Goal: Task Accomplishment & Management: Complete application form

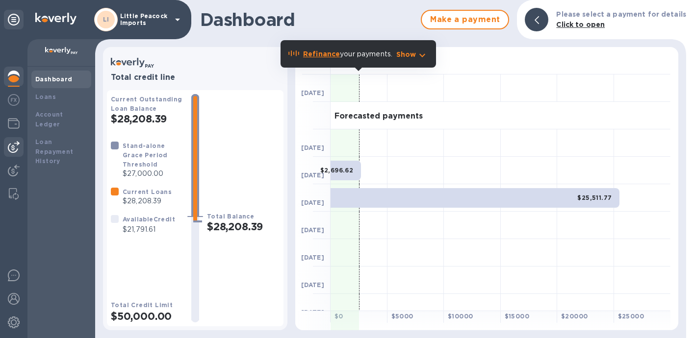
click at [13, 144] on img at bounding box center [14, 147] width 12 height 12
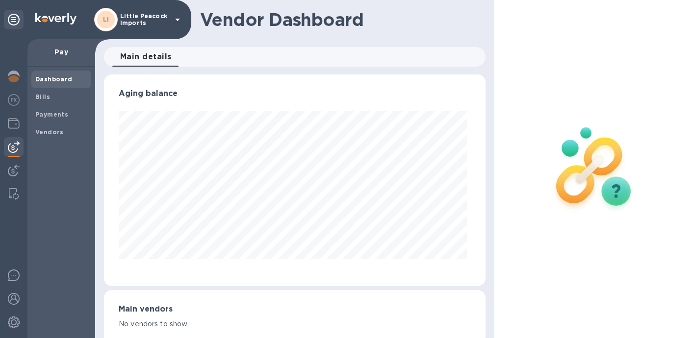
scroll to position [212, 378]
click at [37, 95] on b "Bills" at bounding box center [42, 96] width 15 height 7
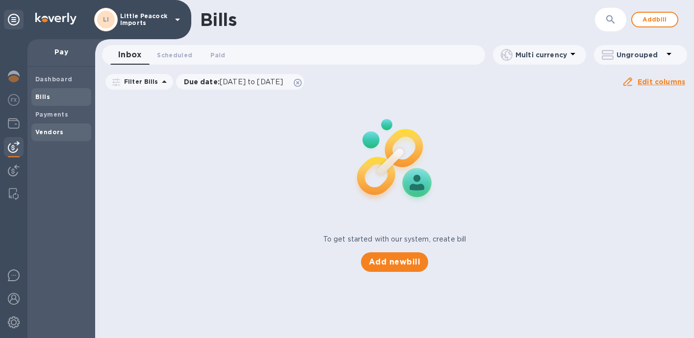
click at [46, 130] on b "Vendors" at bounding box center [49, 132] width 28 height 7
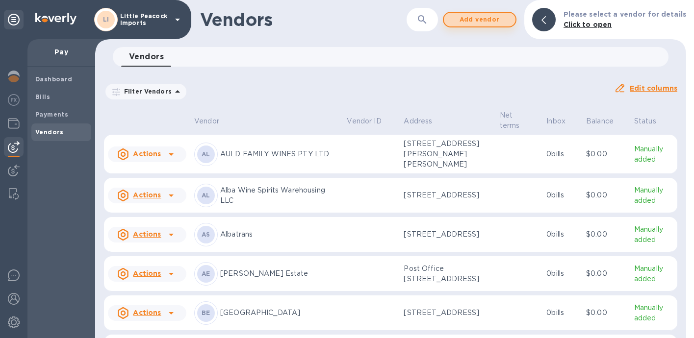
click at [497, 22] on span "Add vendor" at bounding box center [480, 20] width 56 height 12
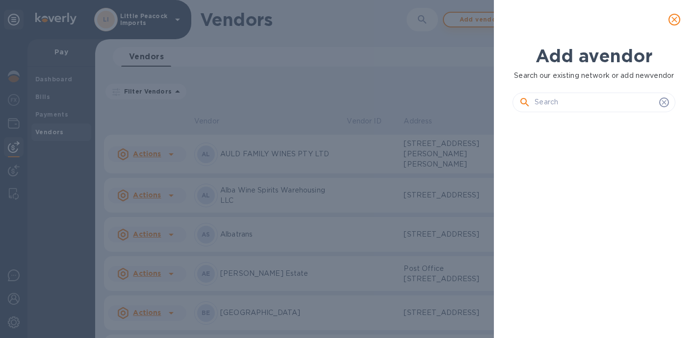
scroll to position [174, 167]
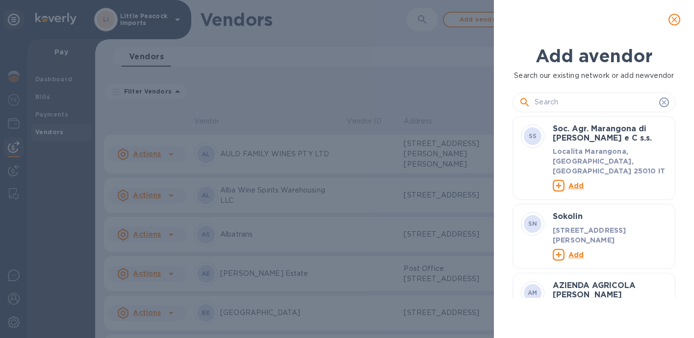
click at [586, 106] on input "text" at bounding box center [595, 102] width 121 height 15
paste input "[PERSON_NAME] Agency"
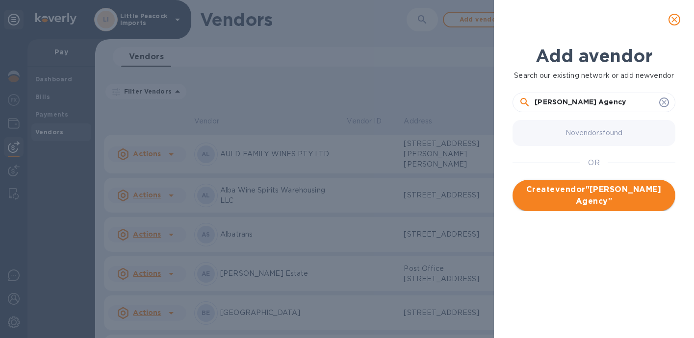
type input "[PERSON_NAME] Agency"
click at [611, 207] on span "Create vendor " [PERSON_NAME] Agency "" at bounding box center [593, 196] width 147 height 24
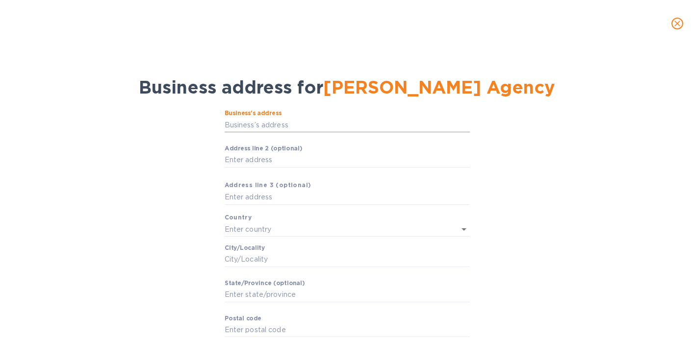
click at [300, 126] on input "Business’s аddress" at bounding box center [347, 125] width 245 height 15
paste input "[PERSON_NAME] Agency"
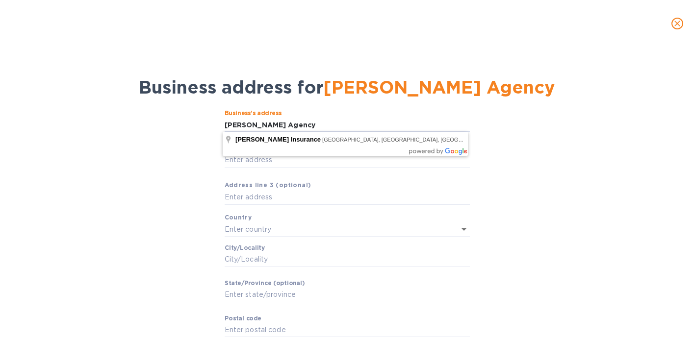
type input "[PERSON_NAME] Agency"
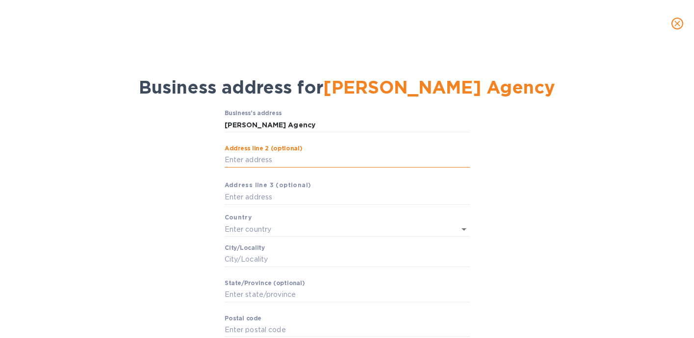
click at [311, 165] on input "Аddress line 2 (optional)" at bounding box center [347, 160] width 245 height 15
paste input "[STREET_ADDRESS]"
type input "201"
click at [281, 125] on input "[PERSON_NAME] Agency" at bounding box center [347, 125] width 245 height 15
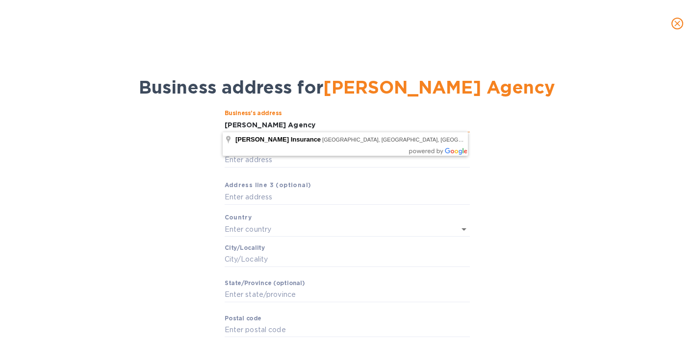
click at [281, 125] on input "[PERSON_NAME] Agency" at bounding box center [347, 125] width 245 height 15
paste input "[STREET_ADDRESS]"
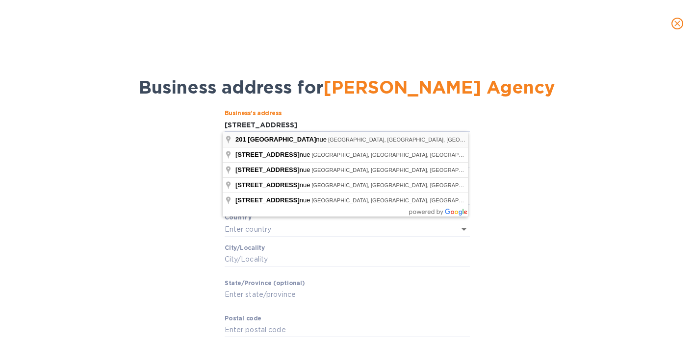
type input "[STREET_ADDRESS]"
type input "[GEOGRAPHIC_DATA]"
type input "NY"
type input "11211"
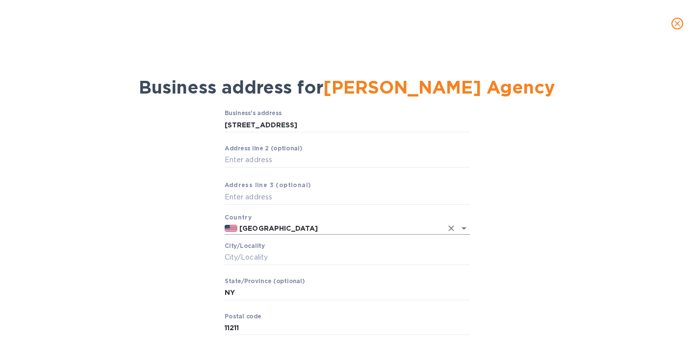
scroll to position [59, 0]
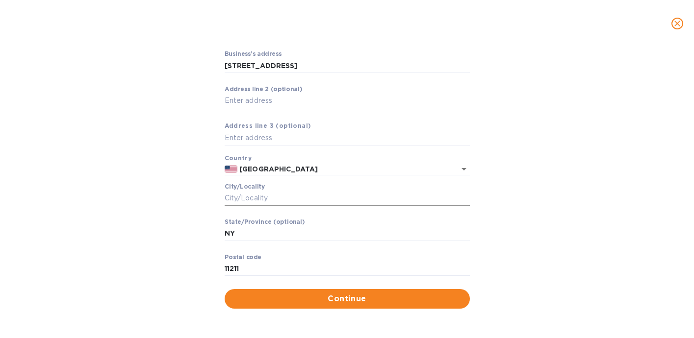
click at [333, 196] on input "Сity/Locаlity" at bounding box center [347, 198] width 245 height 15
type input "[GEOGRAPHIC_DATA]"
click at [341, 301] on span "Continue" at bounding box center [348, 299] width 230 height 12
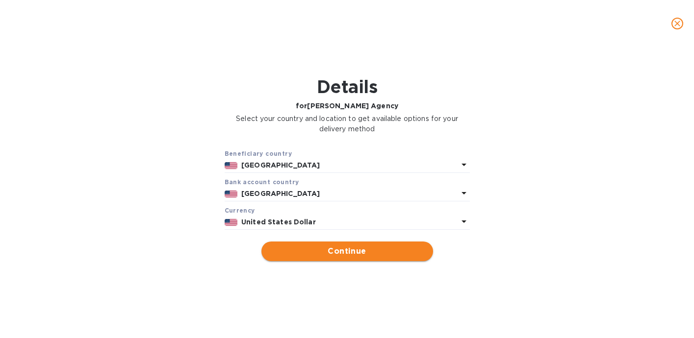
click at [359, 248] on span "Continue" at bounding box center [347, 252] width 156 height 12
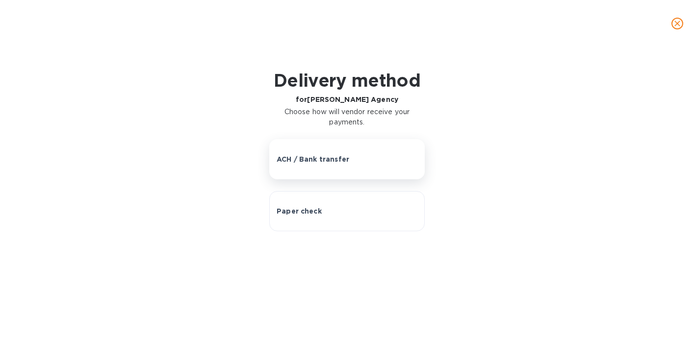
click at [324, 172] on button "ACH / Bank transfer" at bounding box center [347, 159] width 156 height 40
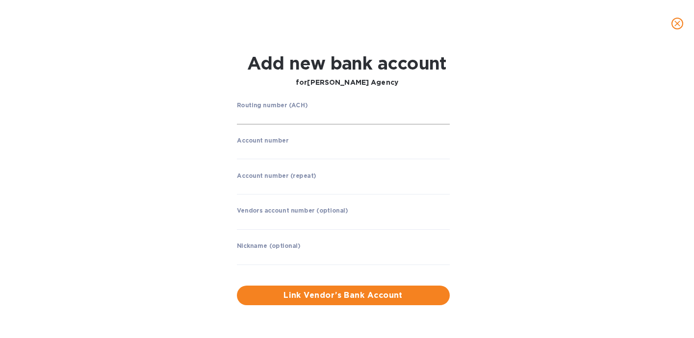
click at [293, 119] on input "string" at bounding box center [343, 117] width 213 height 15
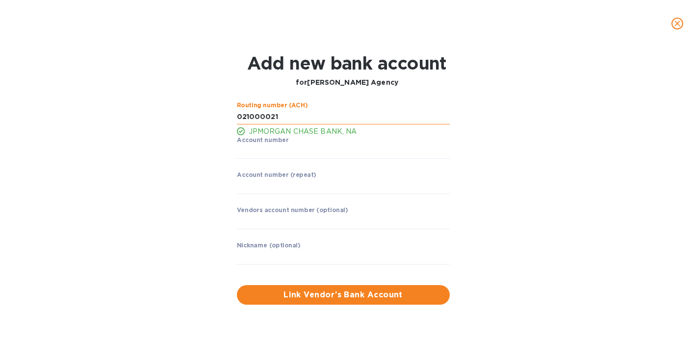
type input "021000021"
click at [310, 257] on input "text" at bounding box center [343, 257] width 213 height 15
paste input "001075926"
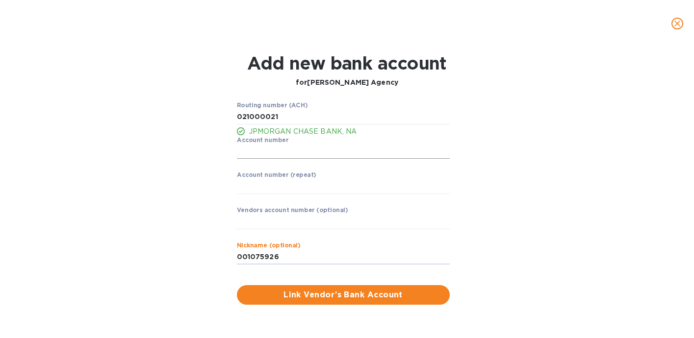
type input "001075926"
click at [283, 155] on input "string" at bounding box center [343, 152] width 213 height 15
type input "001075926"
click at [293, 189] on input "string" at bounding box center [343, 187] width 213 height 15
type input "001075926"
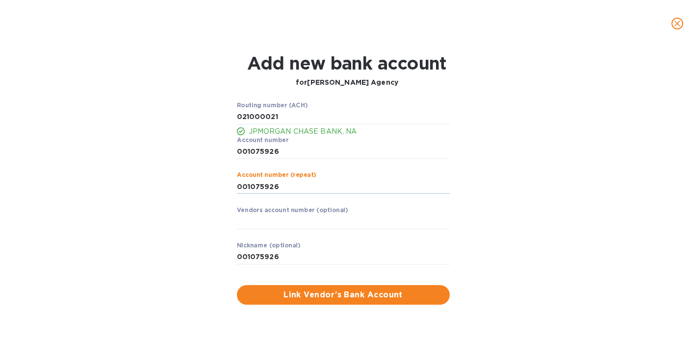
drag, startPoint x: 251, startPoint y: 259, endPoint x: 223, endPoint y: 259, distance: 28.0
click at [226, 259] on div "Routing number (ACH) JPMORGAN CHASE BANK, NA Account number ​ Account number (r…" at bounding box center [347, 203] width 446 height 215
click at [341, 298] on span "Link Vendor’s Bank Account" at bounding box center [343, 295] width 197 height 12
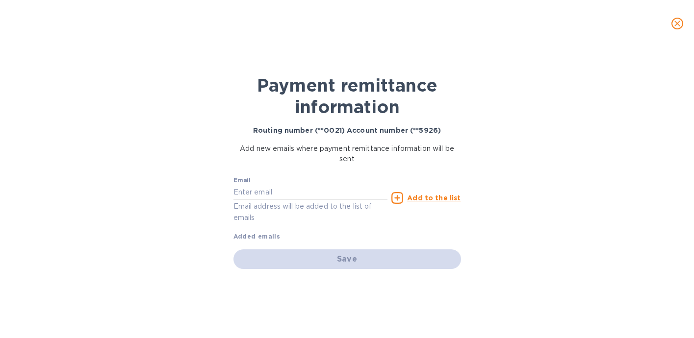
click at [290, 195] on input "text" at bounding box center [311, 192] width 155 height 15
paste input "[EMAIL_ADDRESS][DOMAIN_NAME]"
type input "[EMAIL_ADDRESS][DOMAIN_NAME]"
click at [400, 195] on icon at bounding box center [397, 198] width 12 height 12
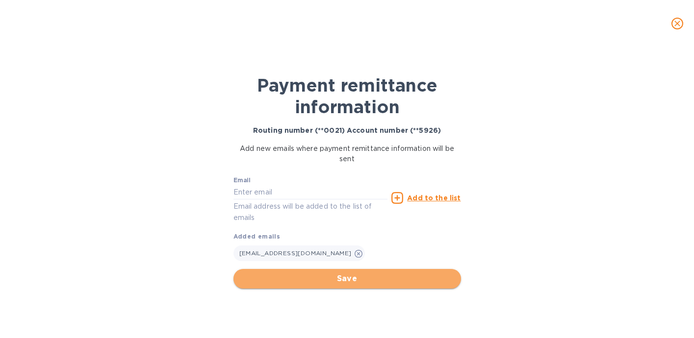
click at [340, 276] on span "Save" at bounding box center [347, 279] width 212 height 12
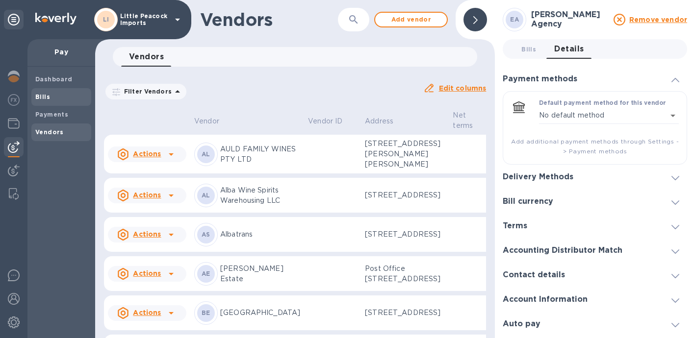
click at [48, 101] on span "Bills" at bounding box center [42, 97] width 15 height 10
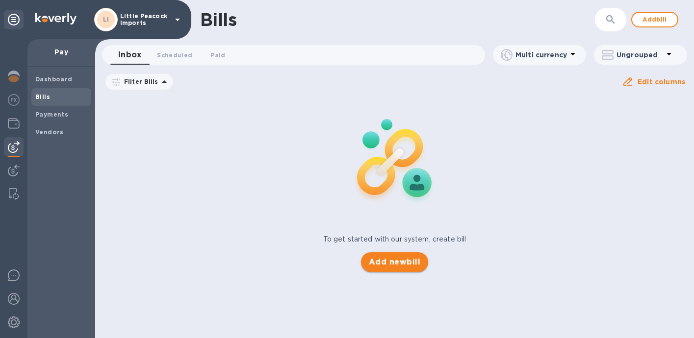
click at [397, 264] on span "Add new bill" at bounding box center [395, 263] width 52 height 12
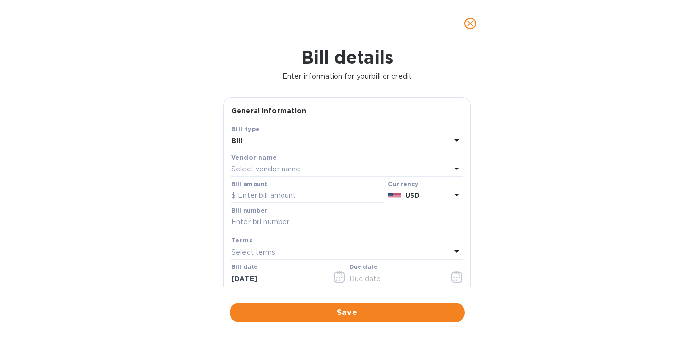
click at [349, 170] on div "Select vendor name" at bounding box center [341, 170] width 219 height 14
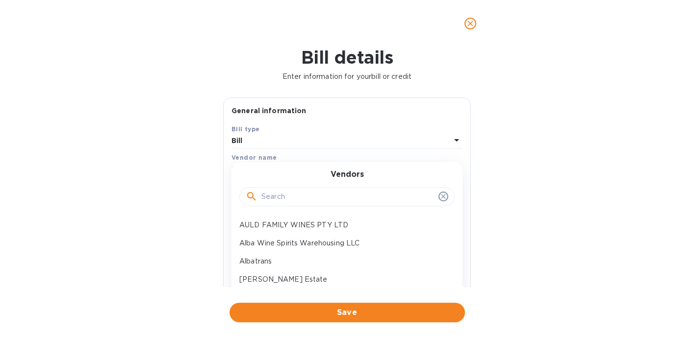
click at [324, 196] on input "text" at bounding box center [347, 197] width 173 height 15
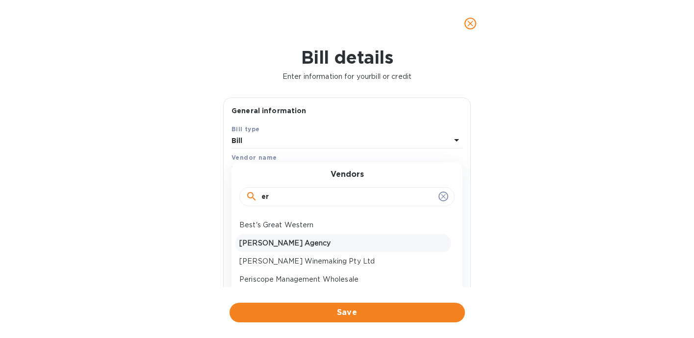
type input "er"
click at [312, 249] on div "[PERSON_NAME] Agency" at bounding box center [342, 243] width 215 height 18
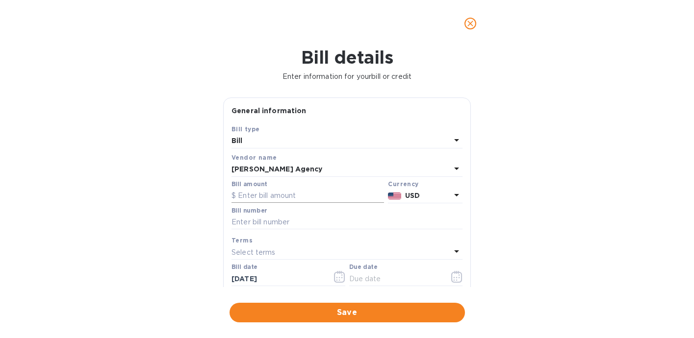
click at [304, 190] on input "text" at bounding box center [308, 196] width 153 height 15
type input "3,000"
type input "[STREET_ADDRESS]"
click at [460, 279] on button "button" at bounding box center [456, 277] width 23 height 24
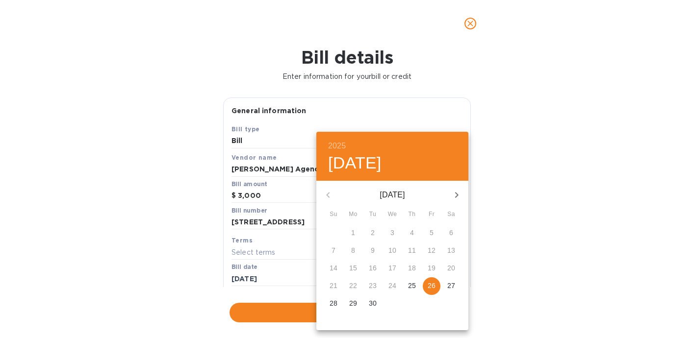
click at [434, 286] on p "26" at bounding box center [432, 286] width 8 height 10
type input "[DATE]"
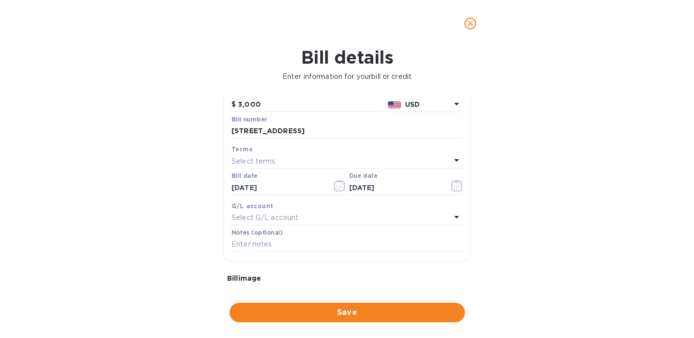
scroll to position [92, 0]
click at [368, 312] on span "Save" at bounding box center [347, 313] width 220 height 12
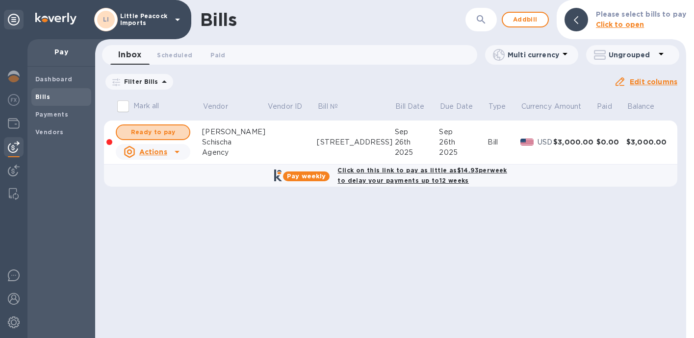
click at [174, 133] on span "Ready to pay" at bounding box center [153, 133] width 57 height 12
checkbox input "true"
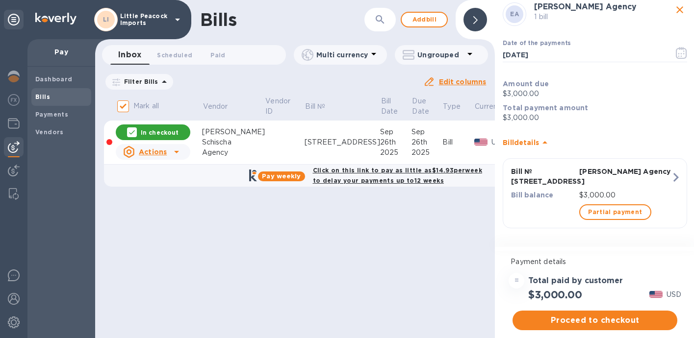
scroll to position [23, 0]
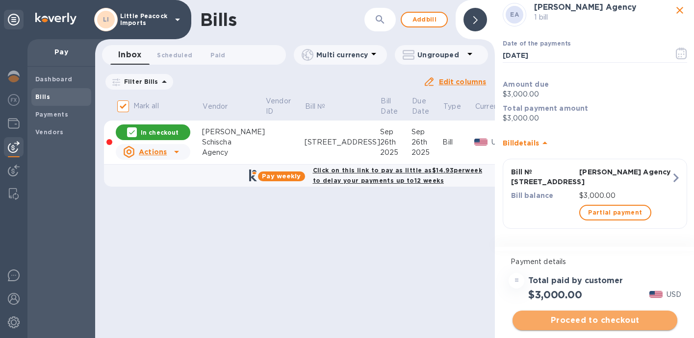
click at [629, 318] on span "Proceed to checkout" at bounding box center [594, 321] width 149 height 12
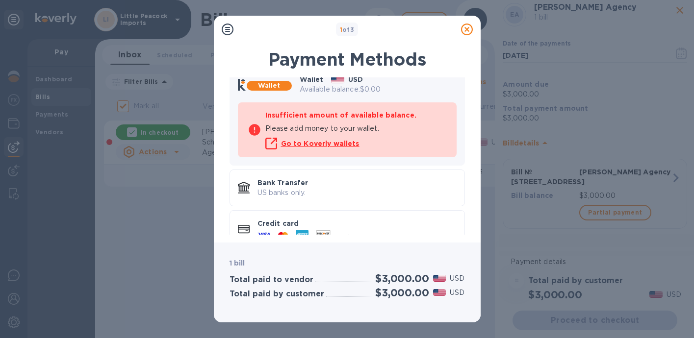
scroll to position [84, 0]
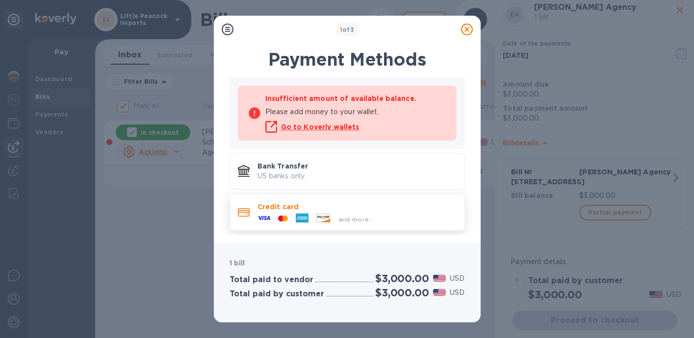
click at [383, 210] on p "Credit card" at bounding box center [357, 207] width 199 height 10
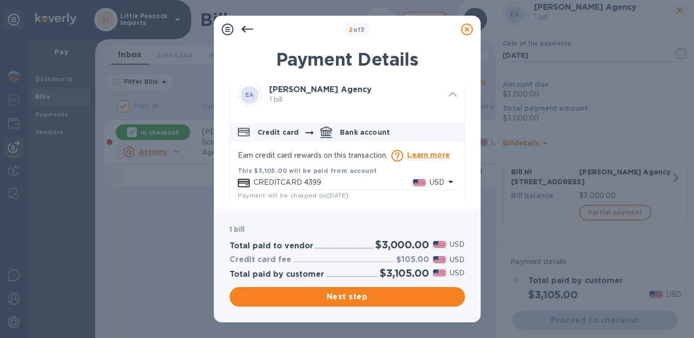
scroll to position [0, 0]
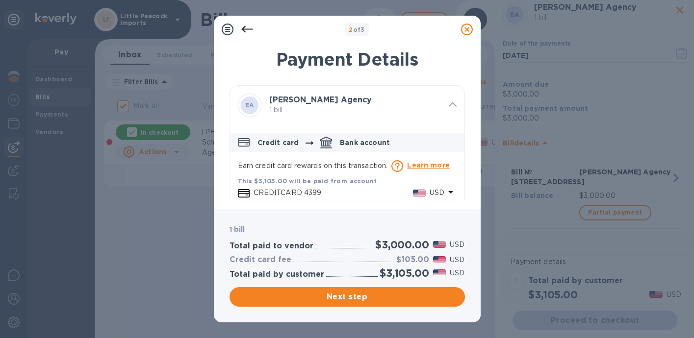
click at [466, 30] on icon at bounding box center [467, 30] width 12 height 12
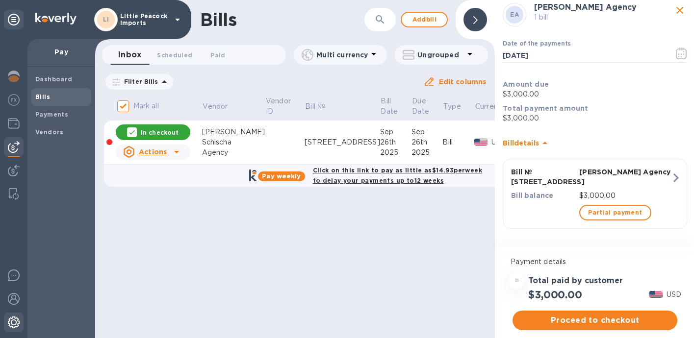
click at [14, 321] on img at bounding box center [14, 323] width 12 height 12
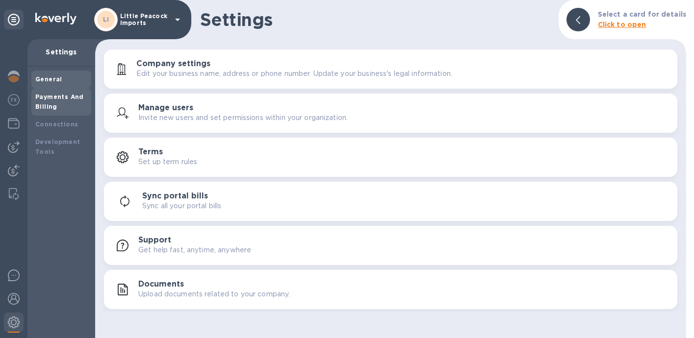
click at [62, 101] on div "Payments And Billing" at bounding box center [61, 102] width 52 height 20
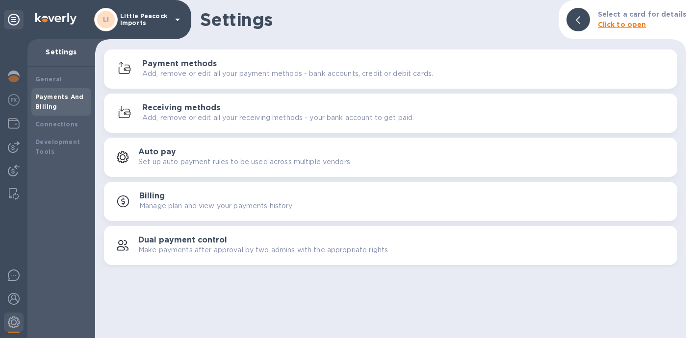
click at [185, 66] on h3 "Payment methods" at bounding box center [179, 63] width 75 height 9
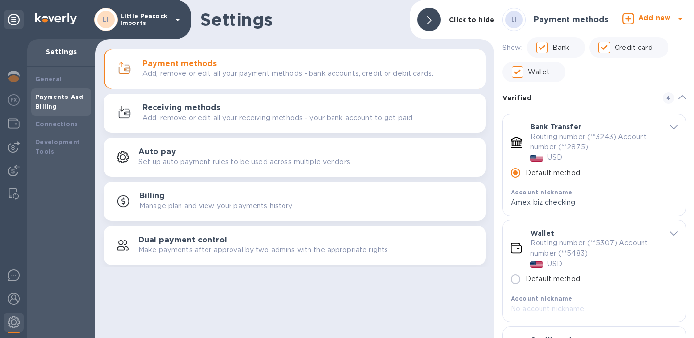
click at [650, 18] on b "Add new" at bounding box center [654, 18] width 32 height 8
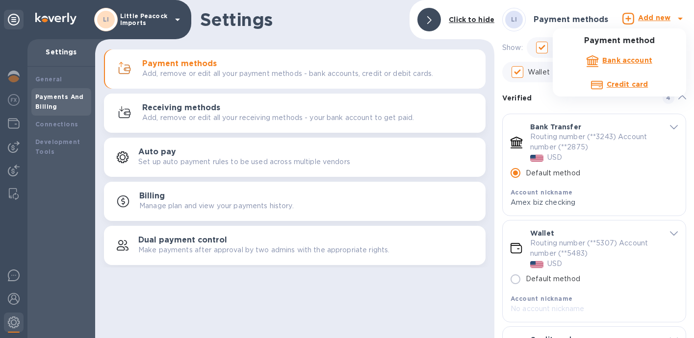
click at [625, 81] on b "Credit card" at bounding box center [627, 84] width 41 height 8
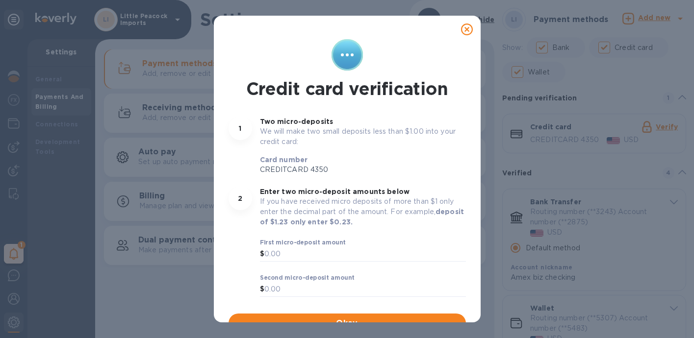
scroll to position [13, 0]
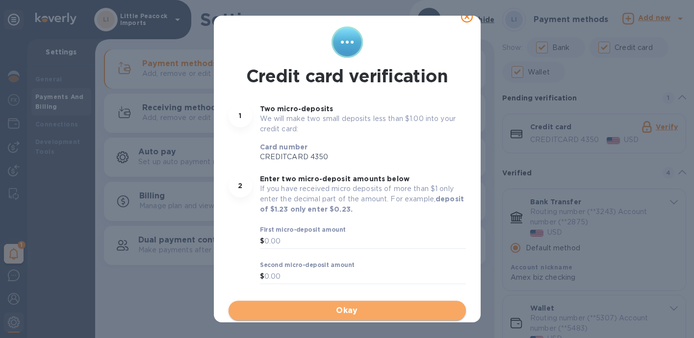
click at [362, 304] on button "Okay" at bounding box center [347, 311] width 237 height 20
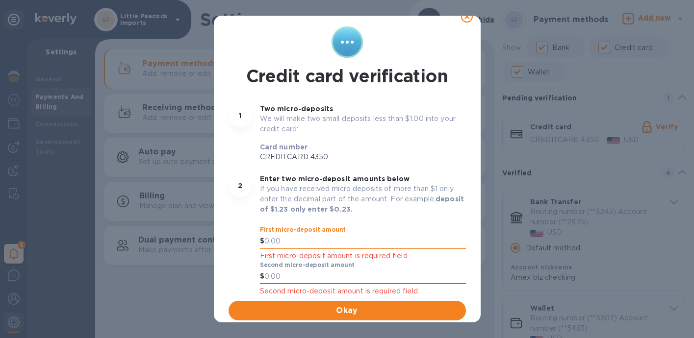
click at [320, 242] on input "text" at bounding box center [365, 241] width 202 height 15
type input "0.78"
click at [328, 279] on input "text" at bounding box center [365, 277] width 202 height 15
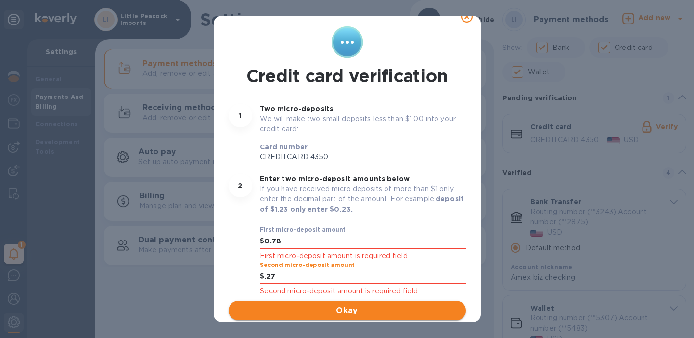
type input "0.27"
click at [367, 311] on span "Okay" at bounding box center [347, 311] width 222 height 12
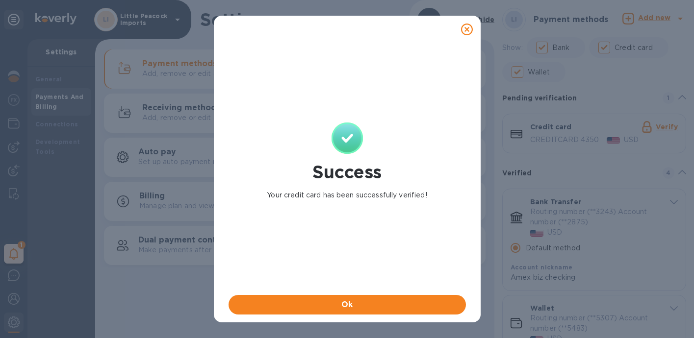
scroll to position [0, 0]
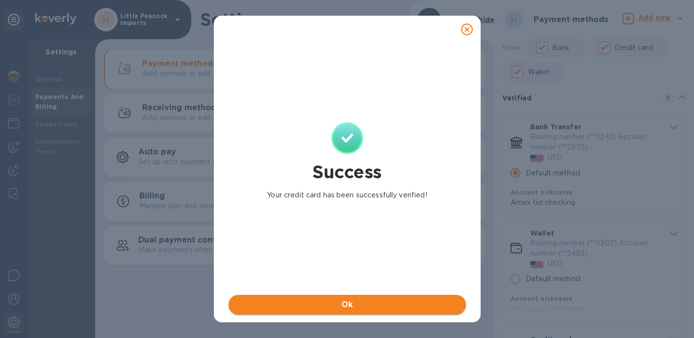
click at [367, 310] on span "Ok" at bounding box center [347, 305] width 222 height 12
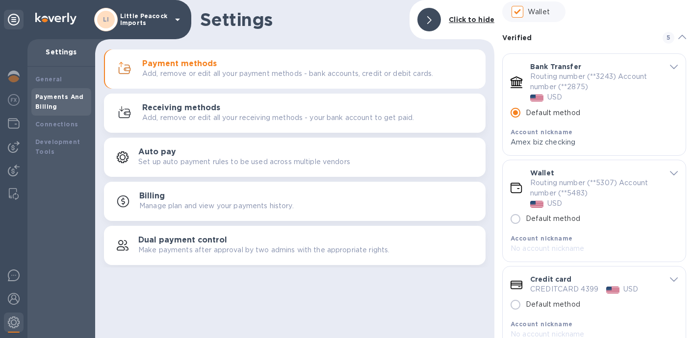
scroll to position [60, 0]
click at [14, 167] on img at bounding box center [14, 171] width 12 height 12
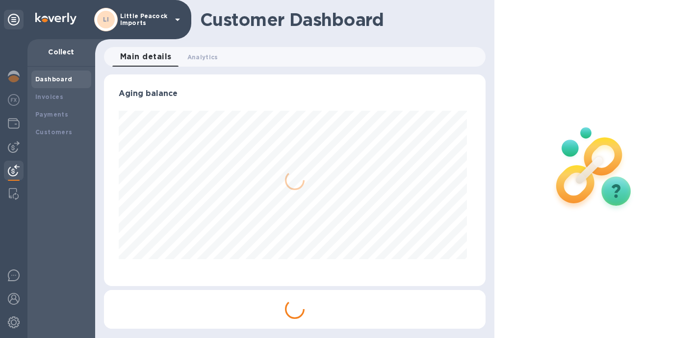
scroll to position [212, 378]
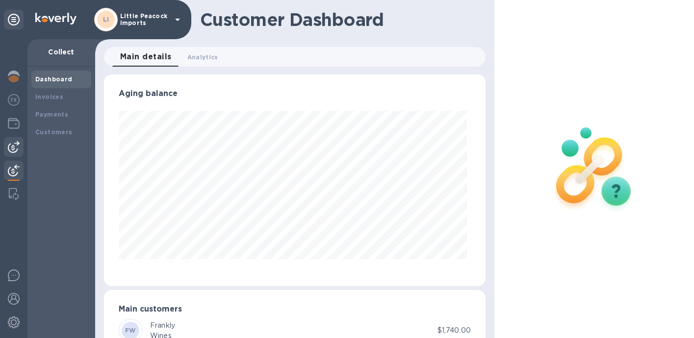
click at [18, 150] on img at bounding box center [14, 147] width 12 height 12
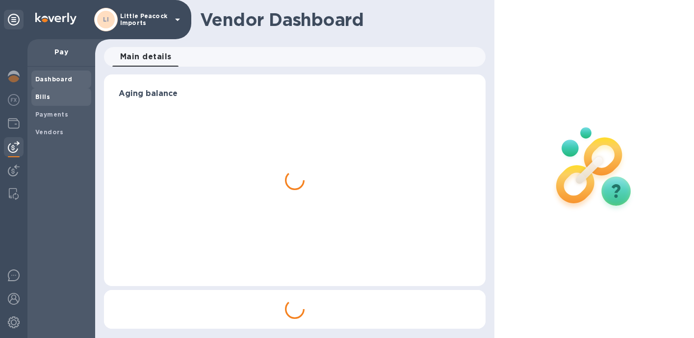
click at [48, 100] on b "Bills" at bounding box center [42, 96] width 15 height 7
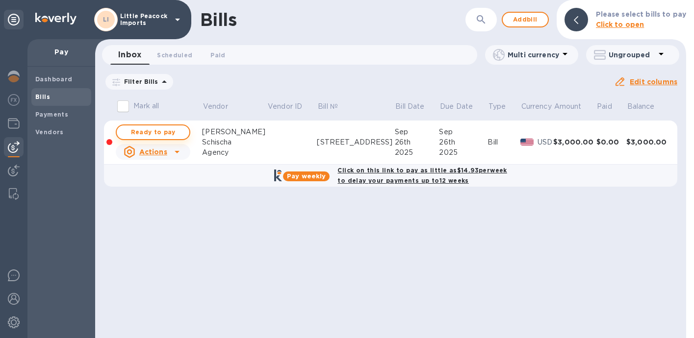
click at [147, 135] on span "Ready to pay" at bounding box center [153, 133] width 57 height 12
checkbox input "true"
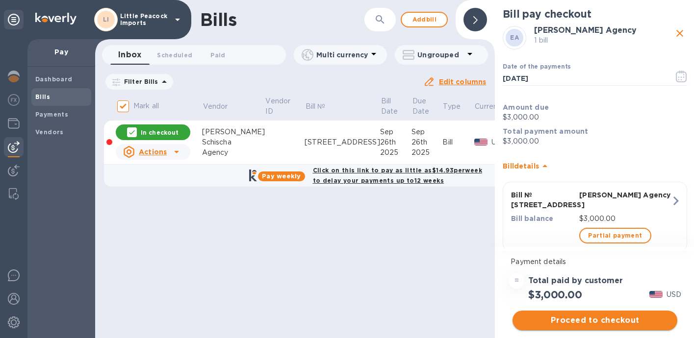
click at [618, 318] on span "Proceed to checkout" at bounding box center [594, 321] width 149 height 12
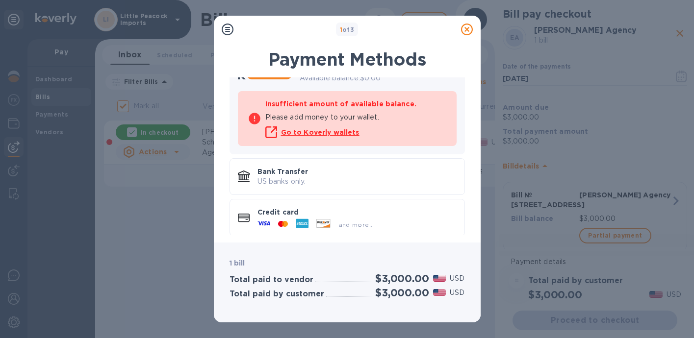
scroll to position [84, 0]
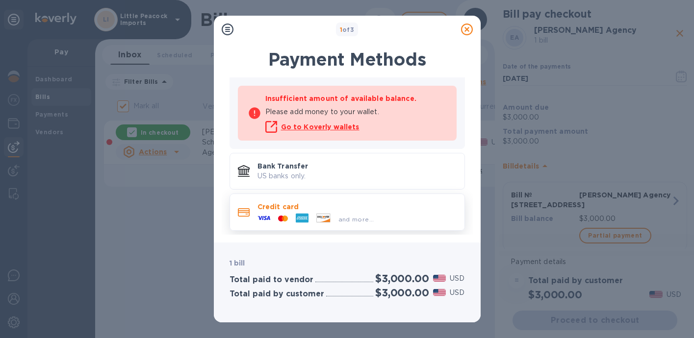
click at [388, 207] on p "Credit card" at bounding box center [357, 207] width 199 height 10
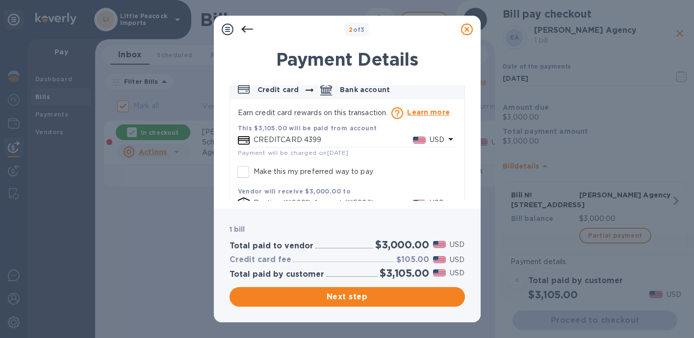
scroll to position [54, 0]
click at [444, 169] on div "This $3,105.00 will be paid from account CREDITCARD 4399 USD Payment will be ch…" at bounding box center [347, 171] width 227 height 106
click at [445, 137] on icon "default-method" at bounding box center [451, 138] width 12 height 12
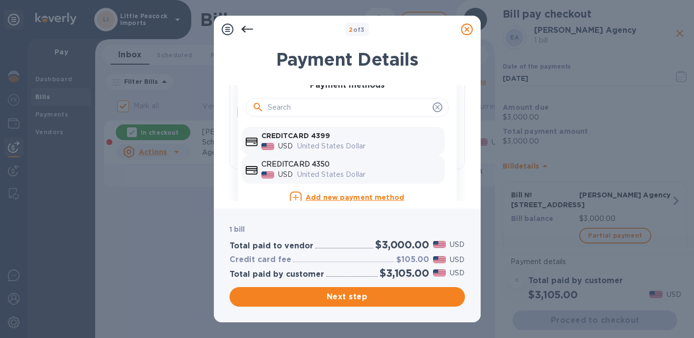
click at [381, 169] on div "United States Dollar" at bounding box center [369, 175] width 148 height 14
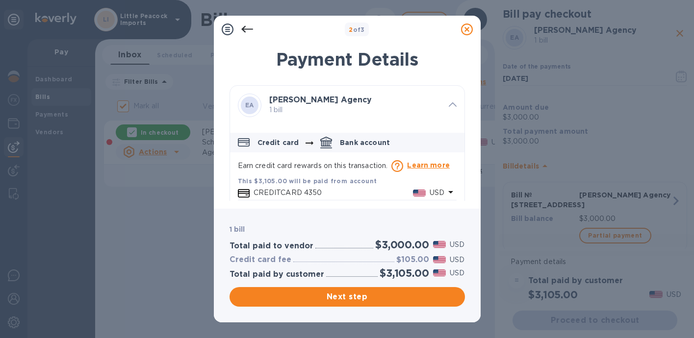
scroll to position [82, 0]
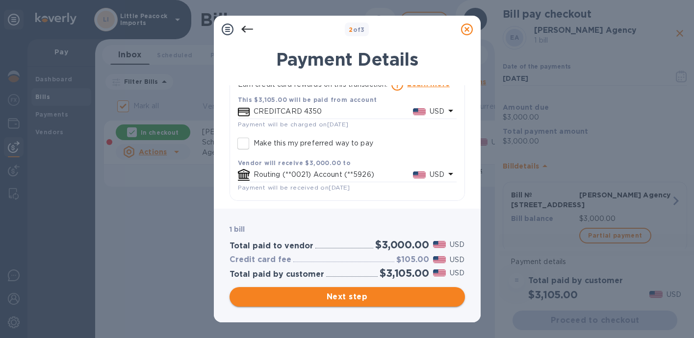
click at [378, 298] on span "Next step" at bounding box center [347, 297] width 220 height 12
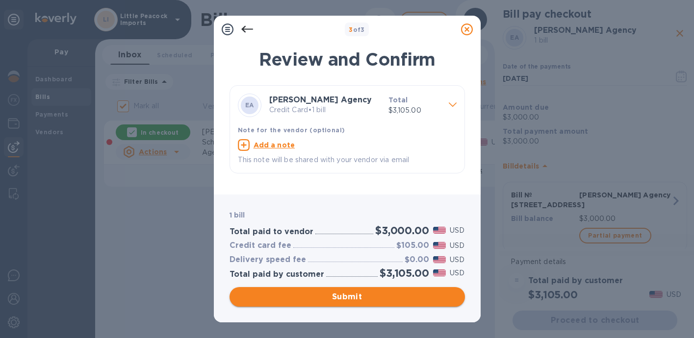
click at [392, 301] on span "Submit" at bounding box center [347, 297] width 220 height 12
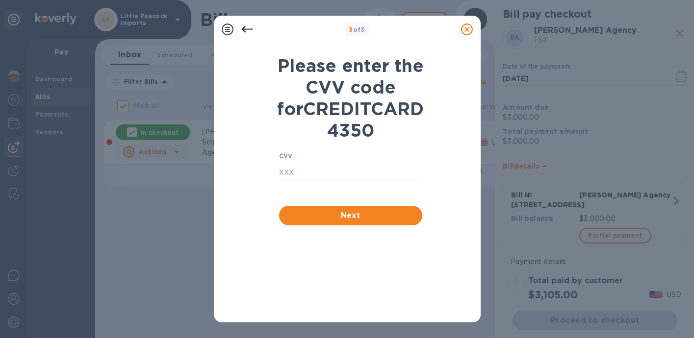
click at [368, 181] on input "text" at bounding box center [350, 173] width 143 height 15
type input "096"
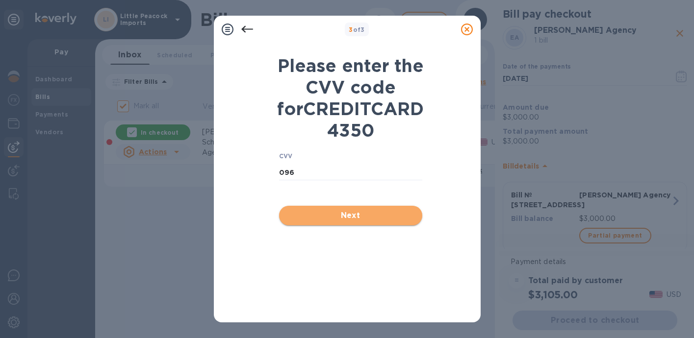
click at [334, 226] on button "Next" at bounding box center [350, 216] width 143 height 20
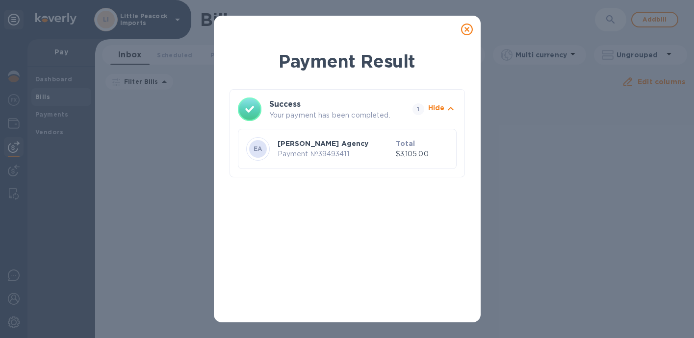
click at [468, 33] on icon at bounding box center [467, 30] width 12 height 12
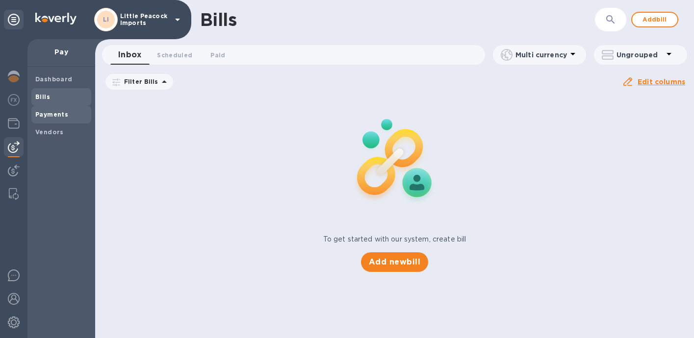
click at [36, 116] on b "Payments" at bounding box center [51, 114] width 33 height 7
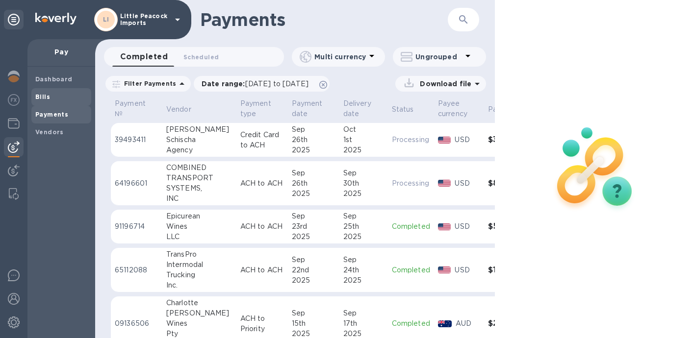
click at [59, 94] on span "Bills" at bounding box center [61, 97] width 52 height 10
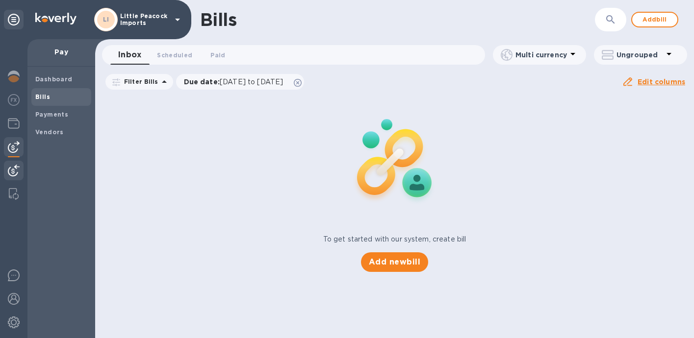
click at [12, 162] on div at bounding box center [14, 172] width 20 height 22
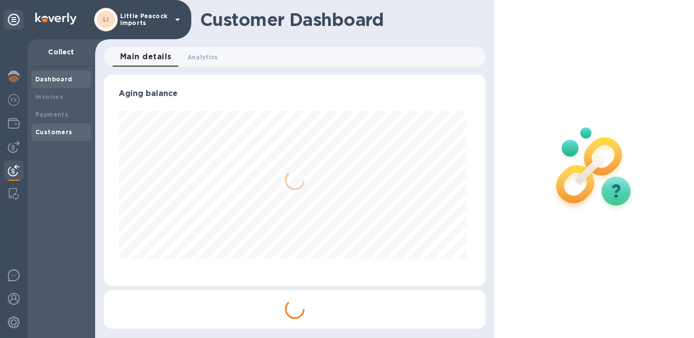
scroll to position [212, 378]
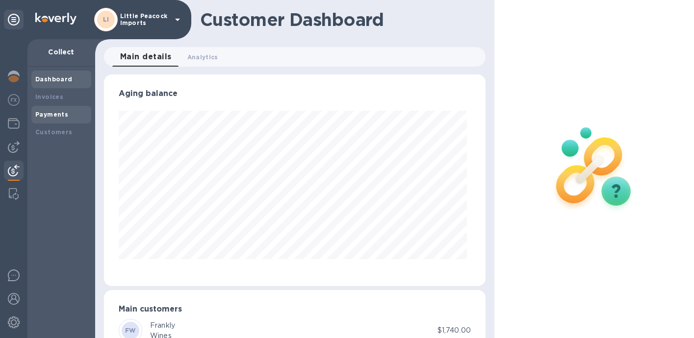
click at [49, 112] on b "Payments" at bounding box center [51, 114] width 33 height 7
